Goal: Navigation & Orientation: Find specific page/section

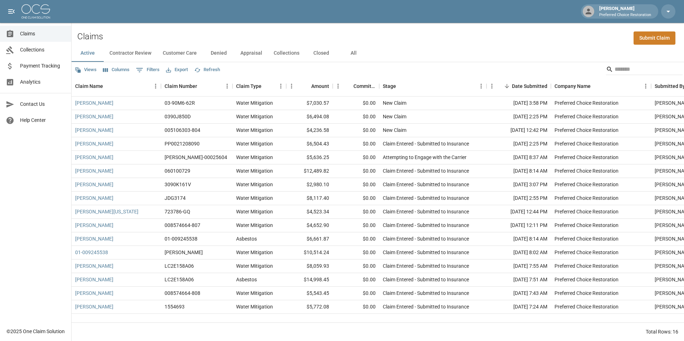
click at [42, 67] on span "Payment Tracking" at bounding box center [42, 66] width 45 height 8
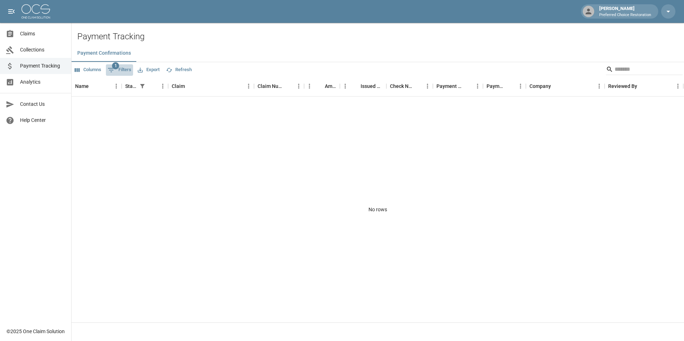
click at [126, 71] on button "1 Filters" at bounding box center [119, 69] width 27 height 11
select select "******"
select select "**********"
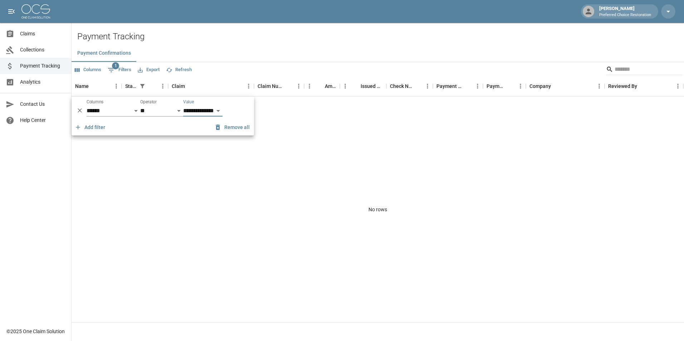
drag, startPoint x: 140, startPoint y: 163, endPoint x: 119, endPoint y: 154, distance: 22.6
click at [139, 164] on div "No rows" at bounding box center [378, 210] width 613 height 226
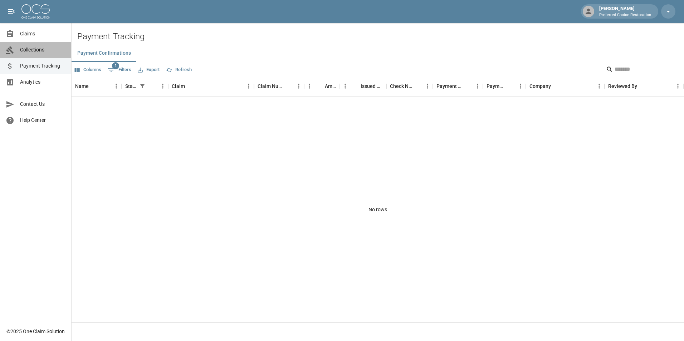
click at [38, 47] on span "Collections" at bounding box center [42, 50] width 45 height 8
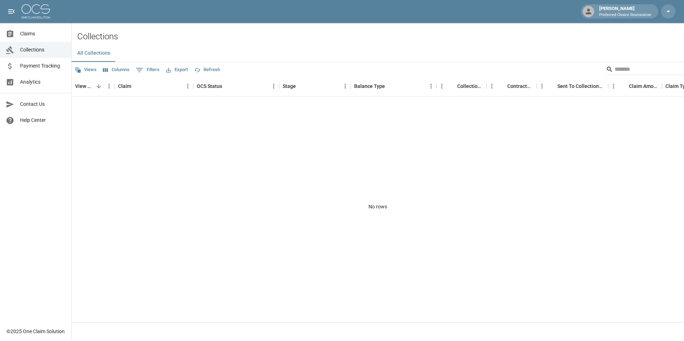
click at [16, 79] on div at bounding box center [13, 82] width 14 height 9
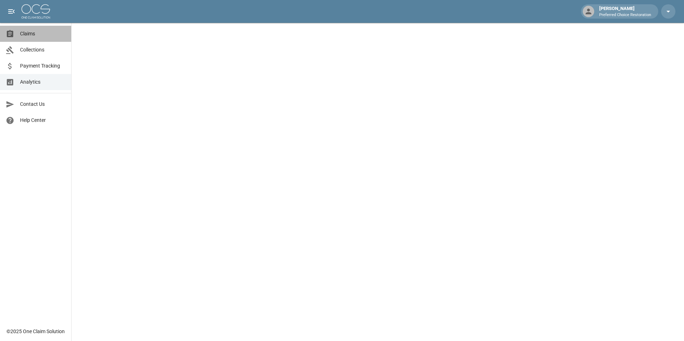
click at [33, 29] on link "Claims" at bounding box center [35, 34] width 71 height 16
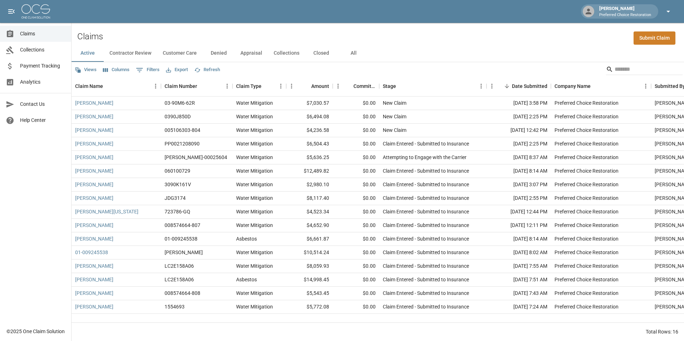
click at [666, 13] on icon "button" at bounding box center [668, 11] width 9 height 9
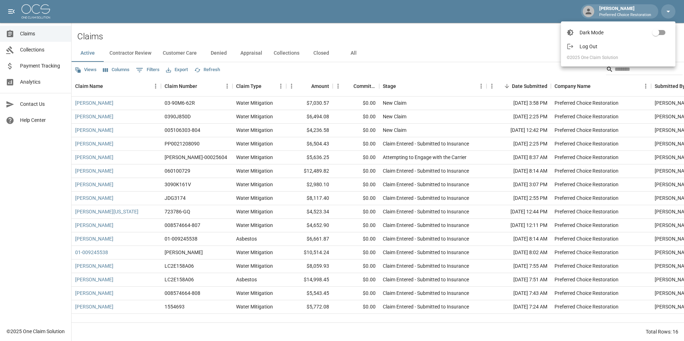
click at [618, 11] on div at bounding box center [342, 170] width 684 height 341
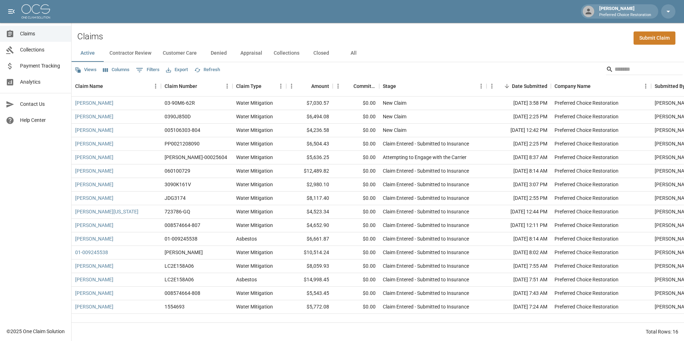
click at [618, 11] on div "[PERSON_NAME] Preferred Choice Restoration" at bounding box center [626, 11] width 58 height 13
click at [589, 13] on icon at bounding box center [588, 11] width 9 height 9
click at [27, 83] on span "Analytics" at bounding box center [42, 82] width 45 height 8
